Goal: Information Seeking & Learning: Learn about a topic

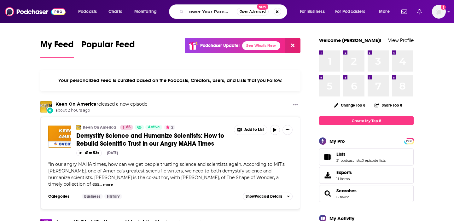
scroll to position [0, 6]
type input "Power Your Parenting"
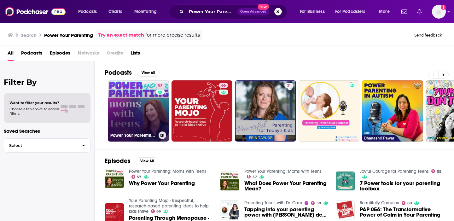
click at [148, 107] on link "57 Power Your Parenting: Moms With Teens" at bounding box center [138, 110] width 61 height 61
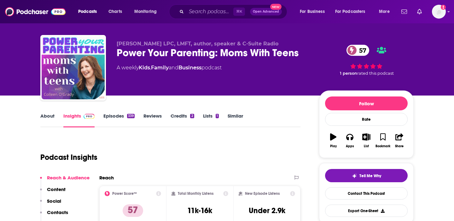
scroll to position [34, 0]
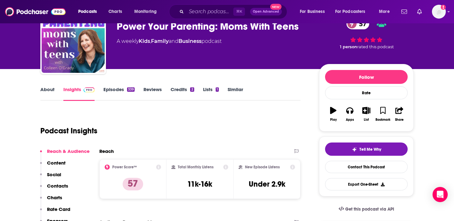
click at [47, 91] on link "About" at bounding box center [47, 93] width 14 height 15
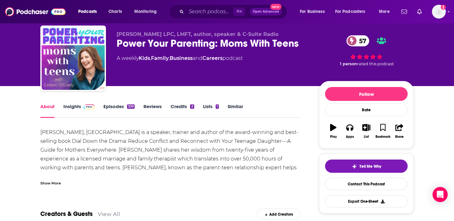
scroll to position [24, 0]
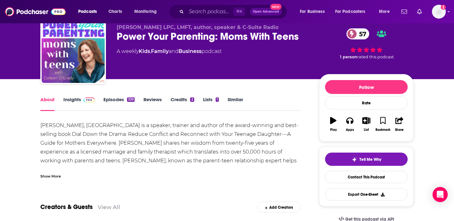
click at [53, 177] on div "Show More" at bounding box center [50, 176] width 21 height 6
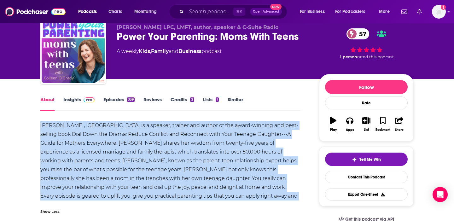
drag, startPoint x: 276, startPoint y: 196, endPoint x: 40, endPoint y: 125, distance: 246.6
copy div "Colleen O'Grady, MA. is a speaker, trainer and author of the award-winning and …"
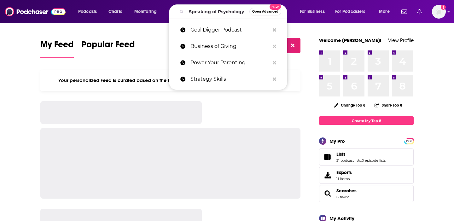
scroll to position [0, 10]
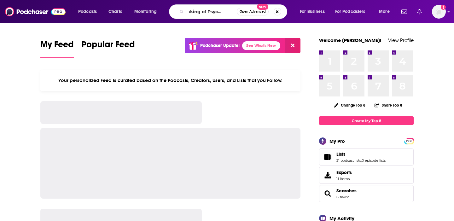
type input "Speaking of Psychology"
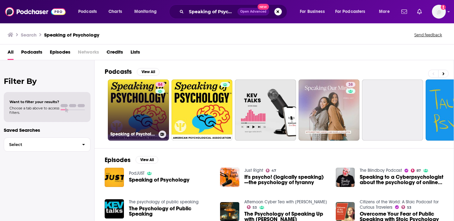
click at [153, 108] on link "84 Speaking of Psychology" at bounding box center [138, 109] width 61 height 61
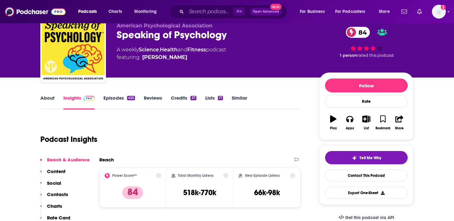
scroll to position [25, 0]
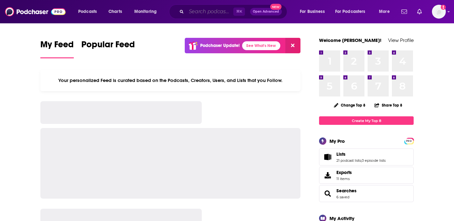
click at [219, 14] on input "Search podcasts, credits, & more..." at bounding box center [209, 12] width 47 height 10
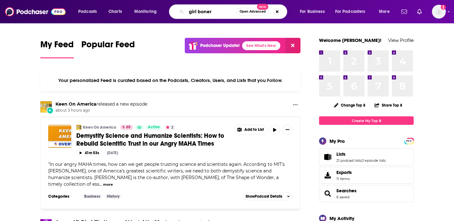
type input "girl boner"
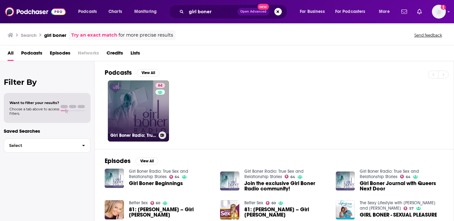
click at [141, 105] on link "64 Girl Boner Radio: True Sex and Relationship Stories" at bounding box center [138, 110] width 61 height 61
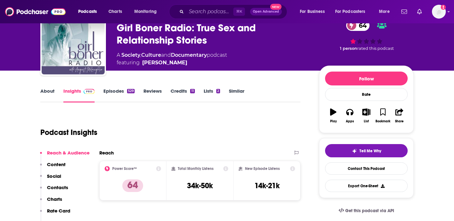
scroll to position [34, 0]
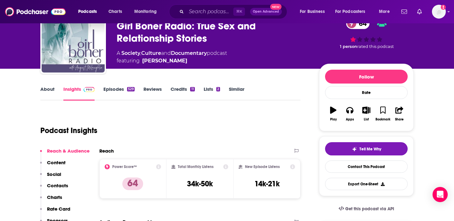
click at [47, 89] on link "About" at bounding box center [47, 93] width 14 height 15
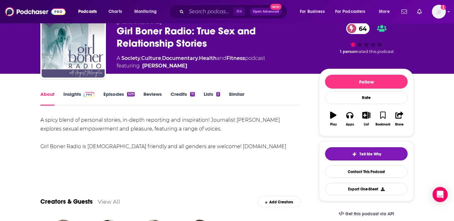
scroll to position [39, 0]
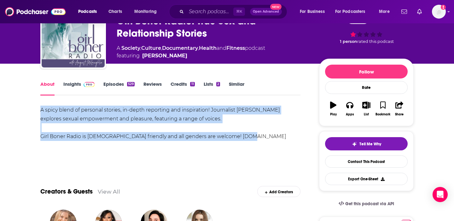
drag, startPoint x: 245, startPoint y: 139, endPoint x: 37, endPoint y: 111, distance: 210.6
copy div "A spicy blend of personal stories, in-depth reporting and inspiration! Journali…"
